Goal: Task Accomplishment & Management: Manage account settings

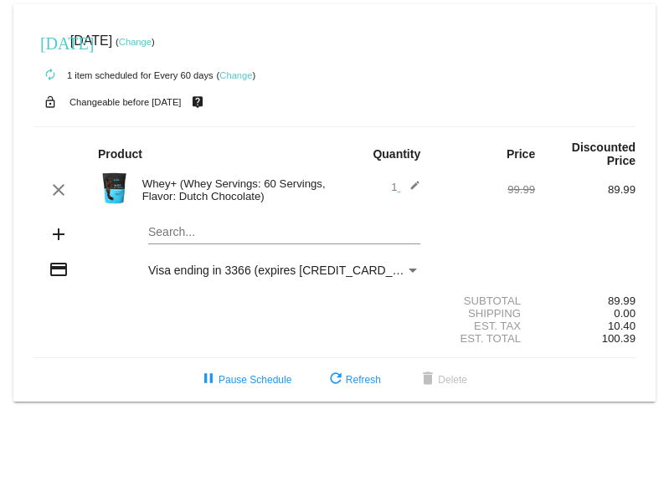
click at [242, 78] on link "Change" at bounding box center [235, 75] width 33 height 10
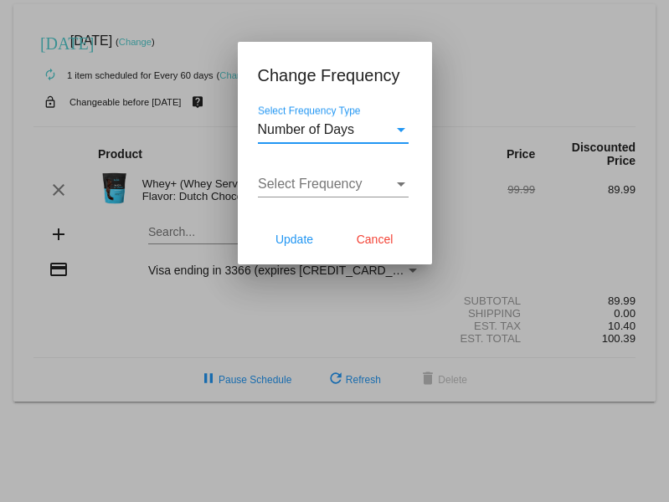
click at [359, 126] on div "Number of Days" at bounding box center [326, 129] width 136 height 15
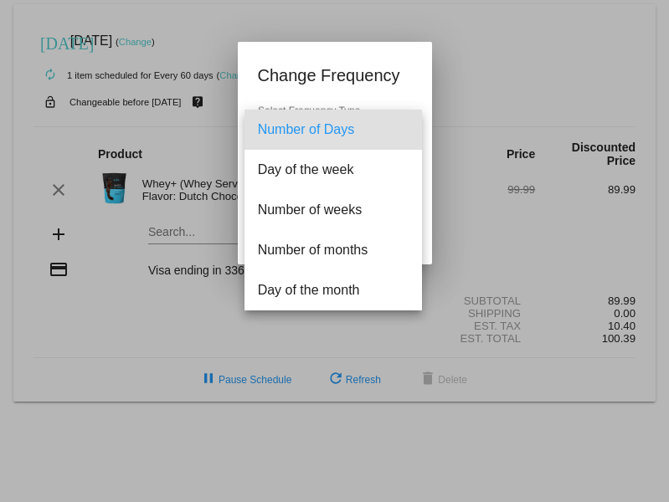
click at [380, 64] on div at bounding box center [334, 251] width 669 height 502
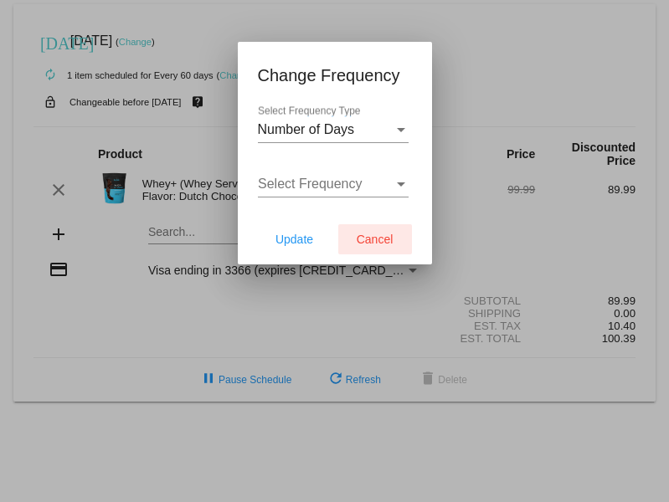
click at [383, 235] on span "Cancel" at bounding box center [375, 239] width 37 height 13
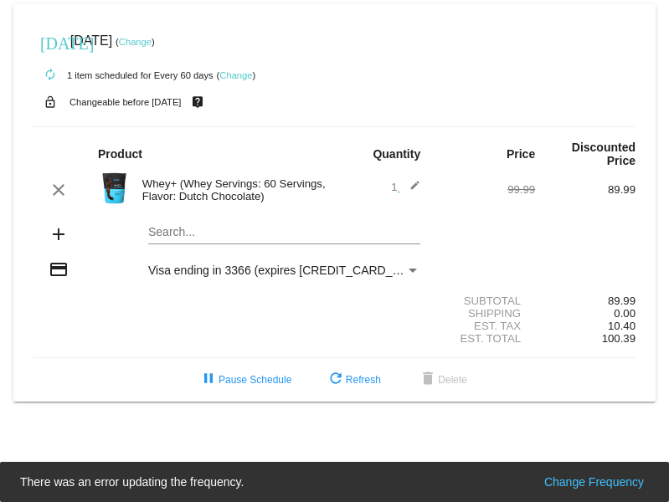
click at [244, 78] on link "Change" at bounding box center [235, 75] width 33 height 10
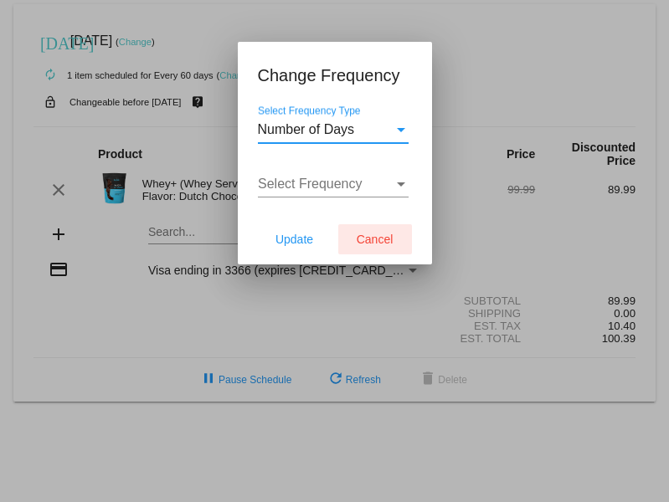
click at [363, 244] on span "Cancel" at bounding box center [375, 239] width 37 height 13
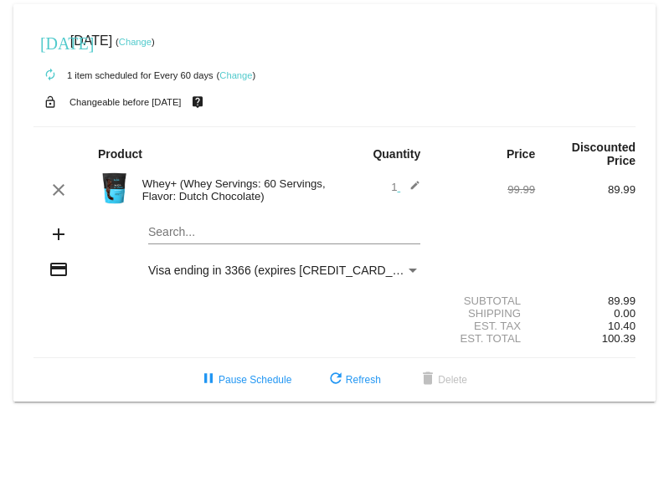
click at [409, 267] on div "Payment Method" at bounding box center [412, 270] width 15 height 13
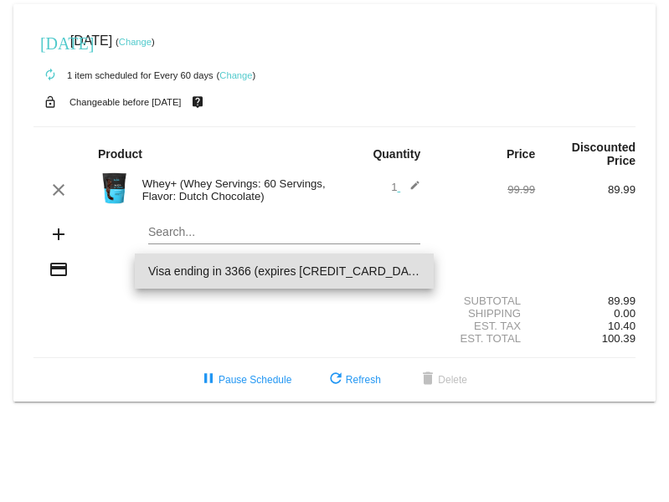
click at [415, 275] on span "Visa ending in 3366 (expires 0229)" at bounding box center [284, 271] width 272 height 35
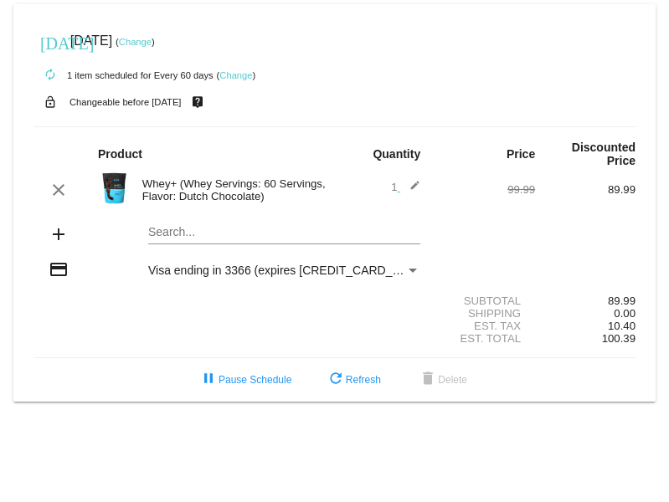
click at [246, 71] on link "Change" at bounding box center [235, 75] width 33 height 10
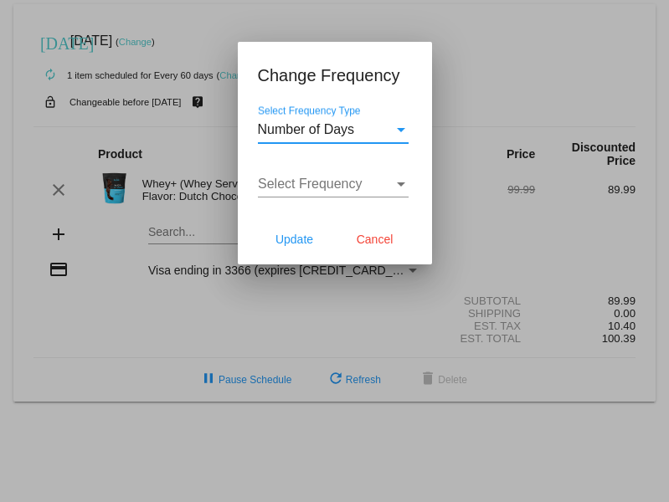
click at [356, 170] on div "Select Frequency Select Frequency" at bounding box center [333, 179] width 151 height 38
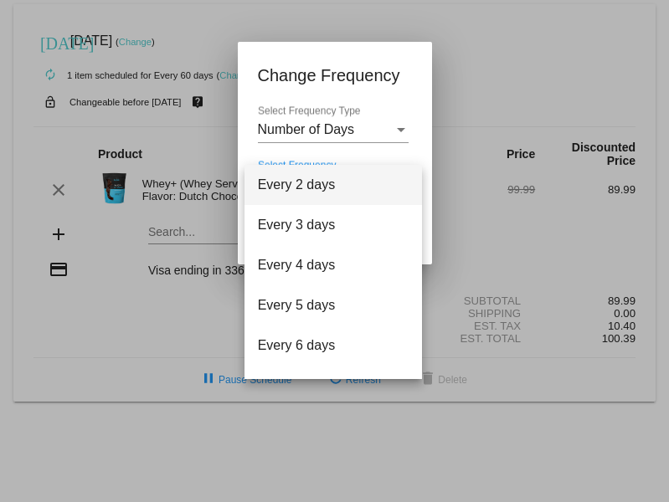
click at [438, 21] on div at bounding box center [334, 251] width 669 height 502
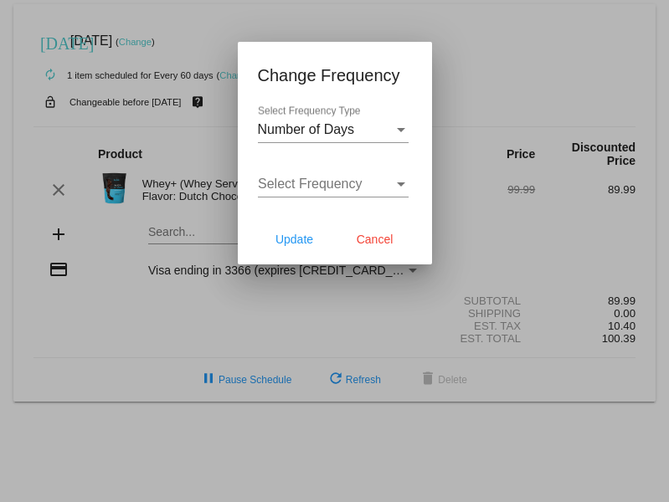
click at [318, 374] on div at bounding box center [334, 251] width 669 height 502
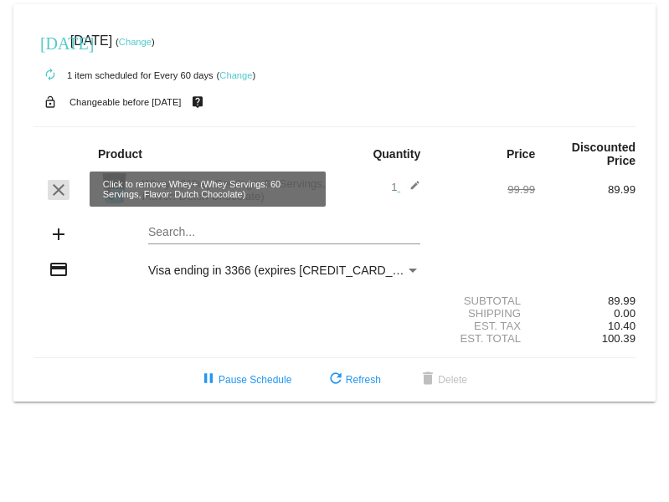
click at [57, 194] on mat-icon "clear" at bounding box center [59, 190] width 20 height 20
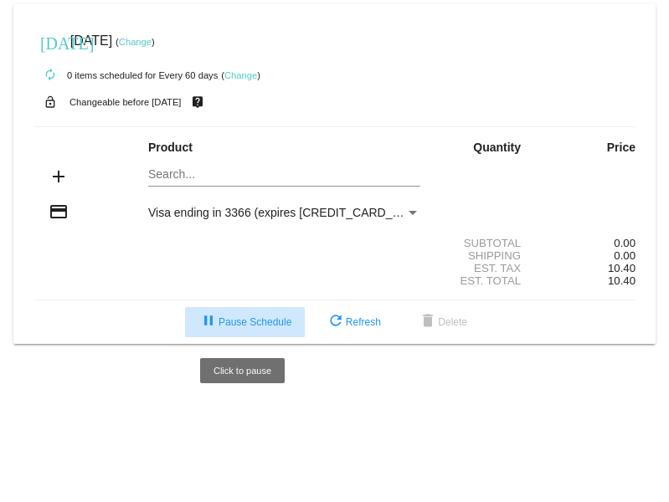
click at [245, 332] on button "pause Pause Schedule" at bounding box center [245, 322] width 120 height 30
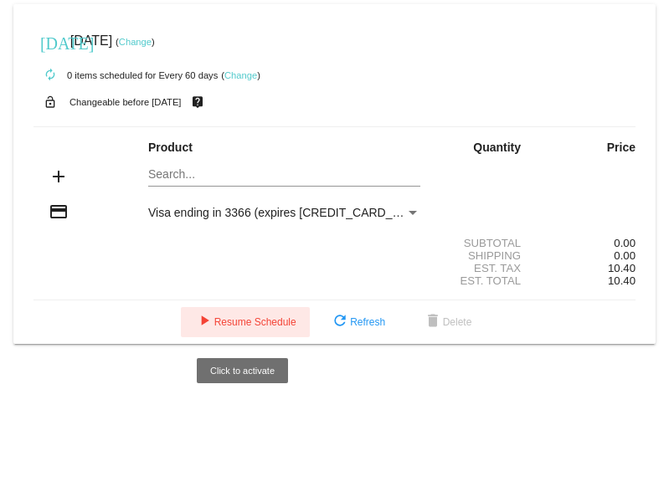
click at [283, 323] on span "play_arrow Resume Schedule" at bounding box center [245, 322] width 102 height 12
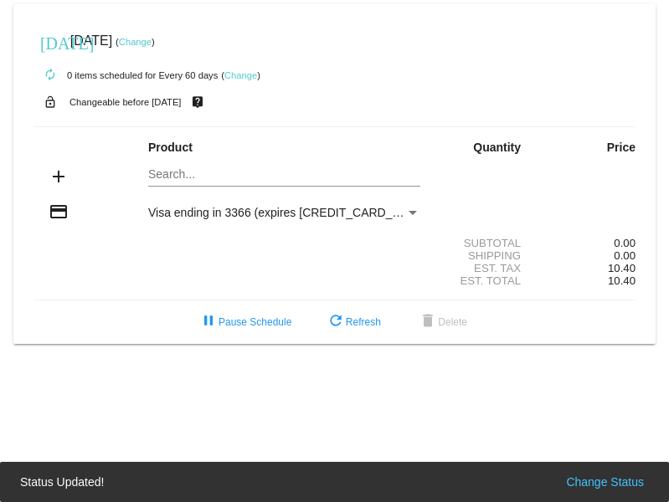
click at [599, 490] on button "Change Status" at bounding box center [605, 482] width 88 height 17
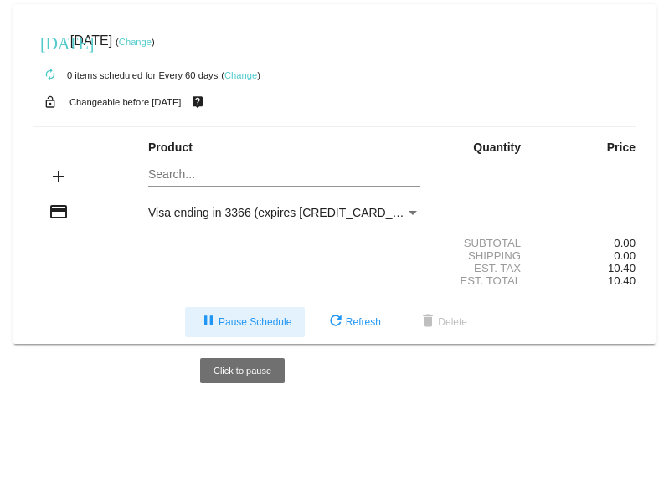
click at [254, 324] on span "pause Pause Schedule" at bounding box center [244, 322] width 93 height 12
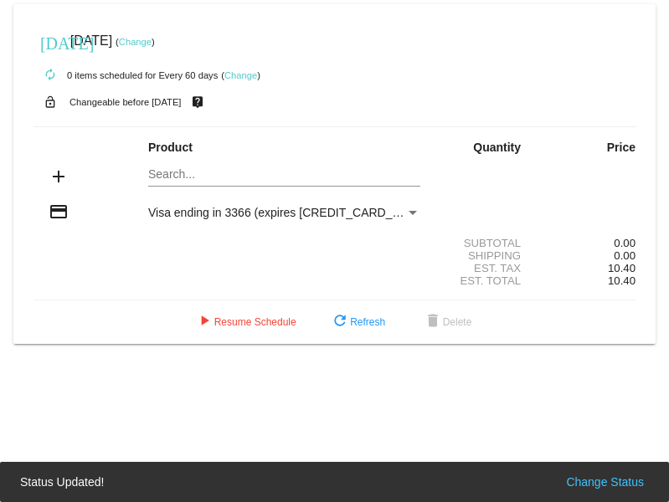
click at [593, 477] on button "Change Status" at bounding box center [605, 482] width 88 height 17
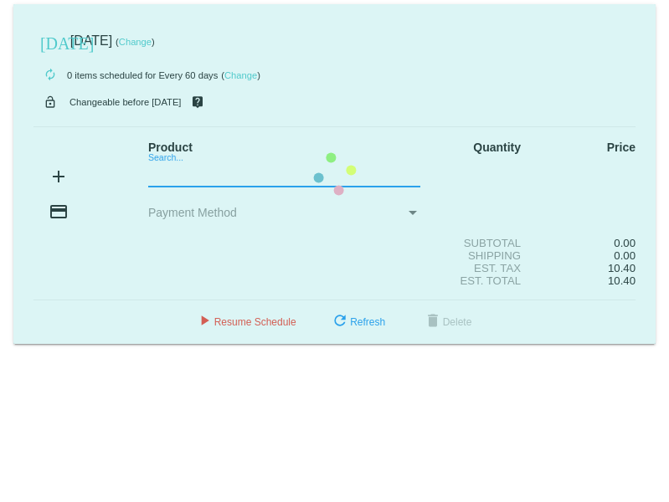
click at [235, 177] on mat-card "[DATE] [DATE] ( Change ) autorenew 0 items scheduled for Every 60 days ( Change…" at bounding box center [334, 174] width 642 height 340
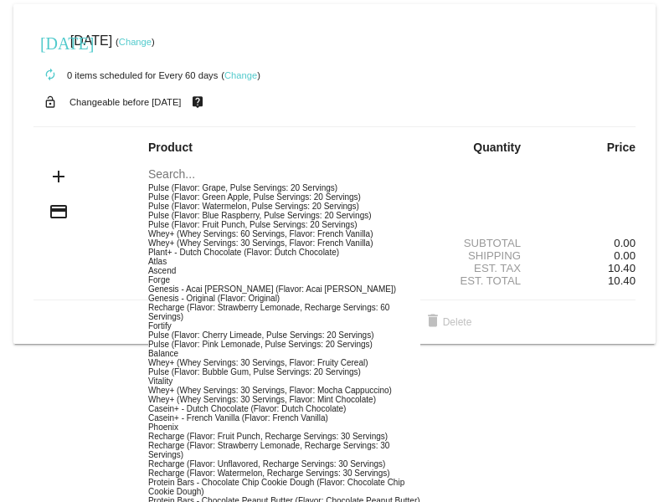
click at [277, 108] on div "lock_open Changeable before [DATE] live_help" at bounding box center [334, 102] width 602 height 22
